Goal: Navigation & Orientation: Find specific page/section

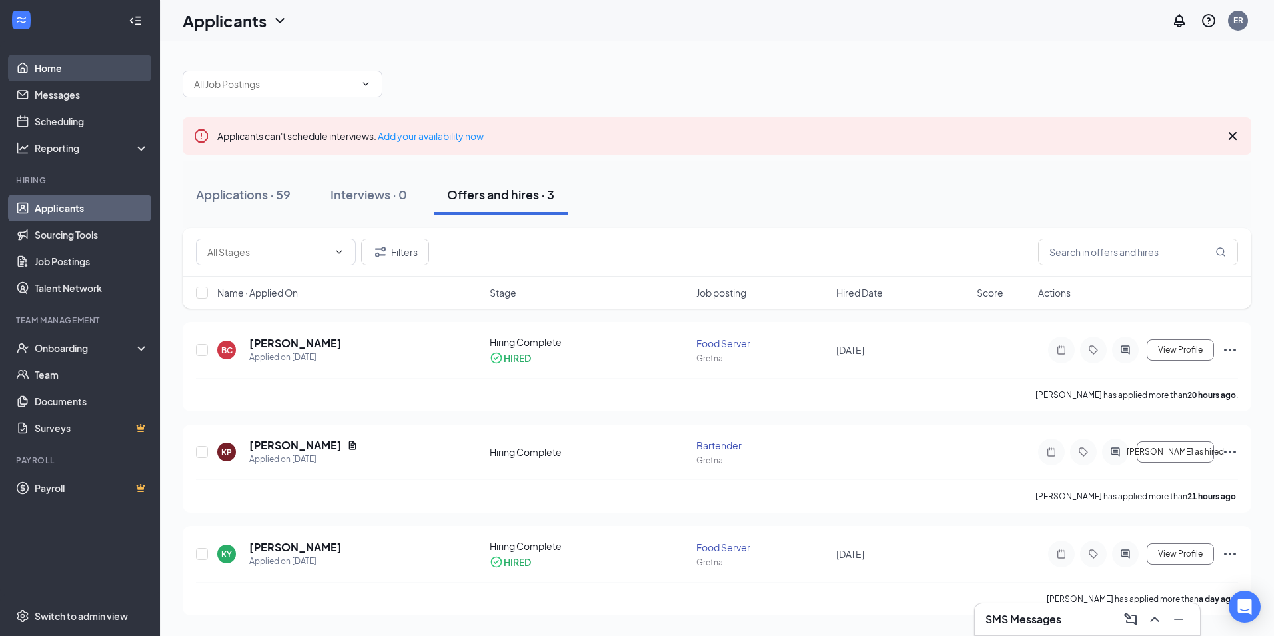
click at [65, 65] on link "Home" at bounding box center [92, 68] width 114 height 27
